Goal: Information Seeking & Learning: Check status

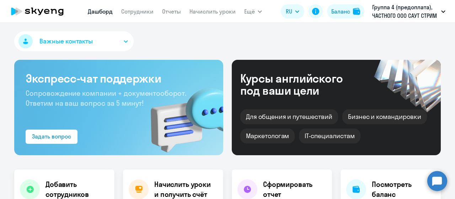
scroll to position [36, 0]
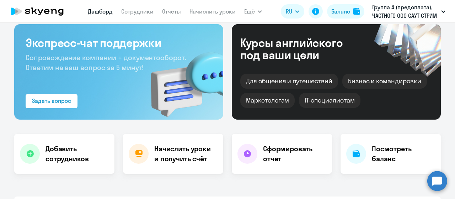
select select "30"
click at [440, 179] on circle at bounding box center [437, 181] width 20 height 20
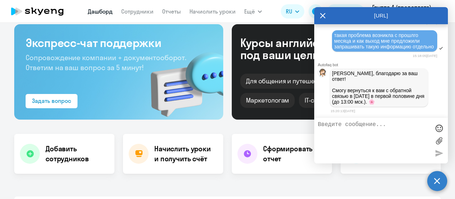
scroll to position [30042, 0]
click at [440, 179] on circle at bounding box center [437, 181] width 20 height 20
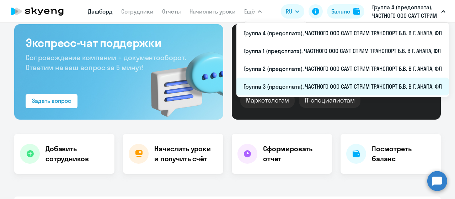
click at [293, 84] on li "Группа 3 (предоплата), ЧАСТНОГО ООО САУТ СТРИМ ТРАНСПОРТ Б.В. В Г. АНАПА, ФЛ" at bounding box center [342, 87] width 213 height 18
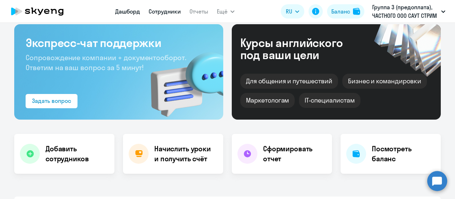
click at [158, 15] on link "Сотрудники" at bounding box center [165, 11] width 32 height 7
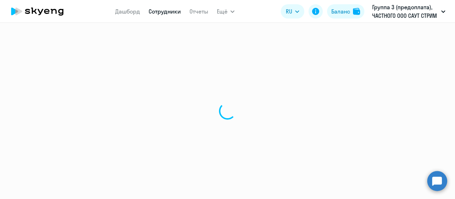
select select "30"
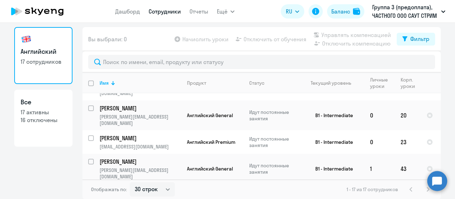
scroll to position [284, 0]
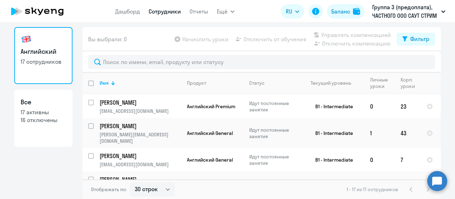
click at [134, 175] on p "[PERSON_NAME]" at bounding box center [140, 179] width 80 height 8
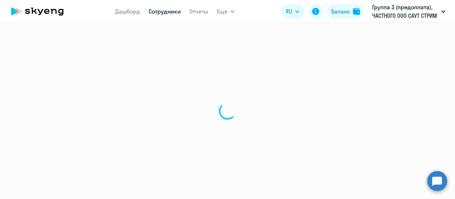
select select "english"
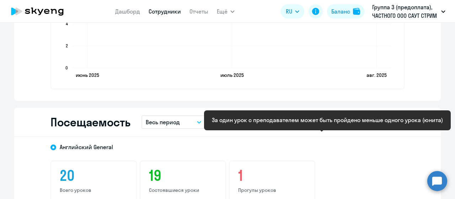
scroll to position [782, 0]
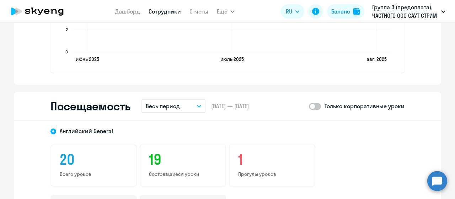
click at [198, 107] on icon "button" at bounding box center [199, 106] width 4 height 2
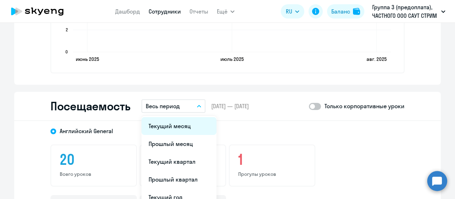
click at [182, 131] on li "Текущий месяц" at bounding box center [179, 126] width 75 height 18
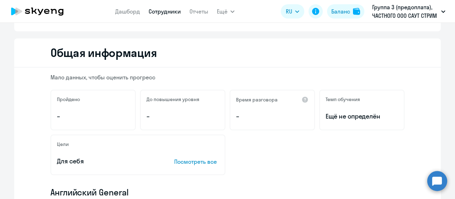
scroll to position [0, 0]
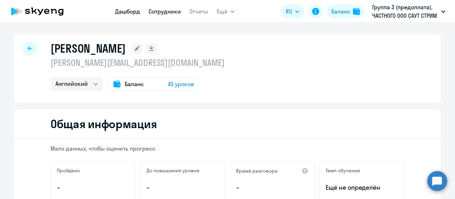
click at [129, 14] on link "Дашборд" at bounding box center [127, 11] width 25 height 7
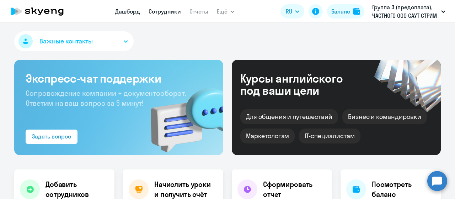
click at [168, 8] on link "Сотрудники" at bounding box center [165, 11] width 32 height 7
select select "30"
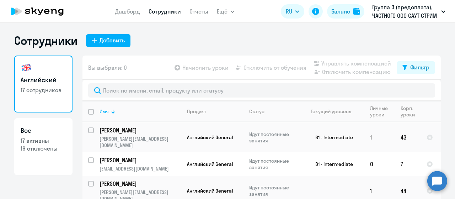
scroll to position [166, 0]
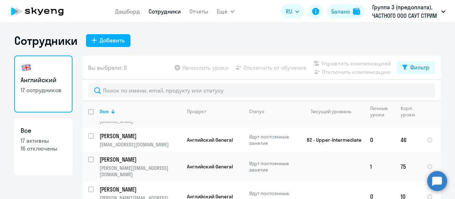
click at [437, 180] on circle at bounding box center [437, 181] width 20 height 20
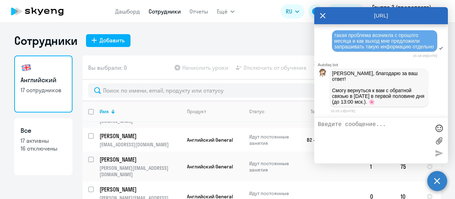
scroll to position [0, 0]
click at [377, 10] on div "[URL]" at bounding box center [381, 15] width 134 height 17
